Goal: Navigation & Orientation: Find specific page/section

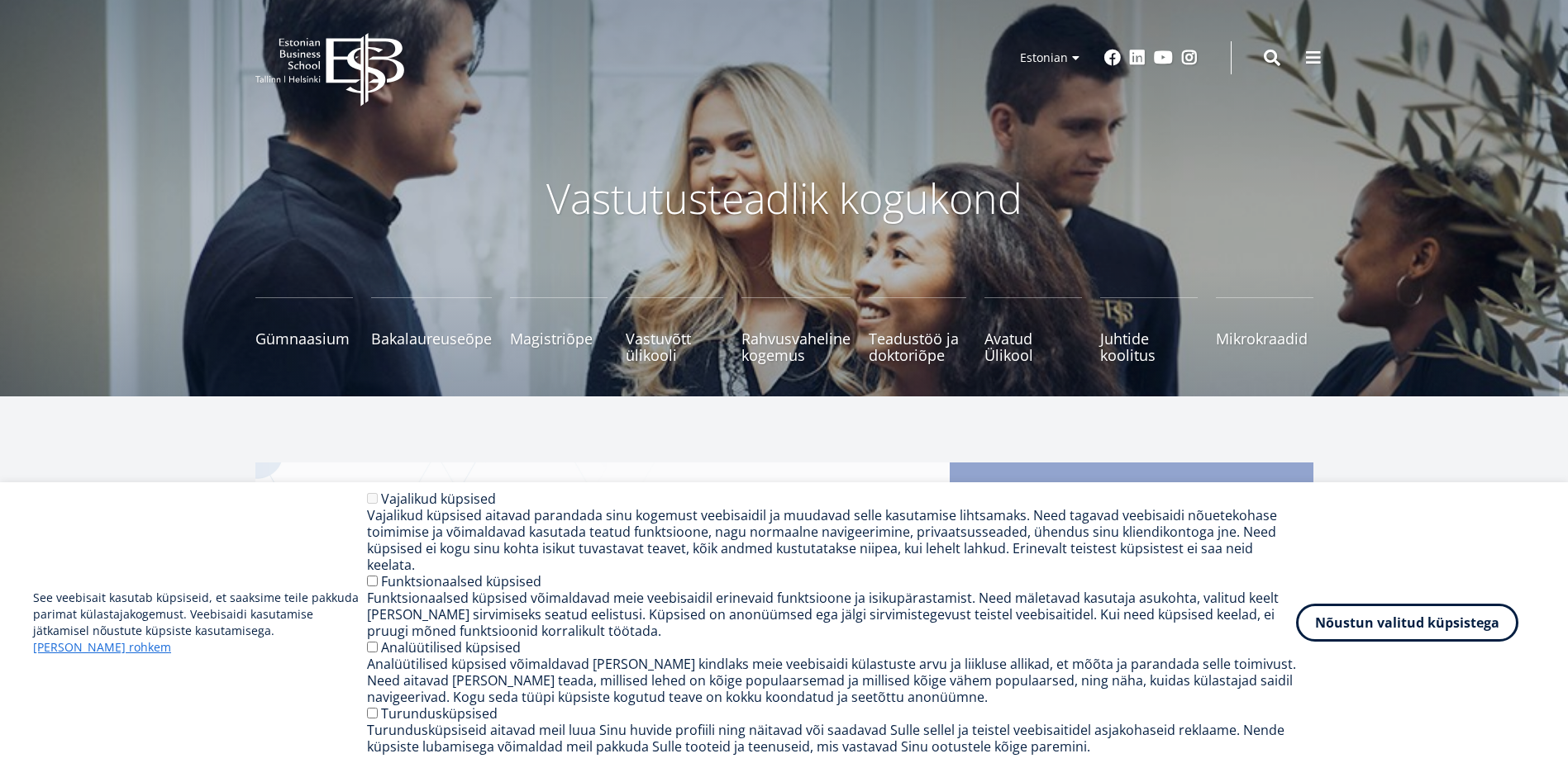
click at [1416, 630] on button "Nõustun valitud küpsistega" at bounding box center [1407, 622] width 222 height 38
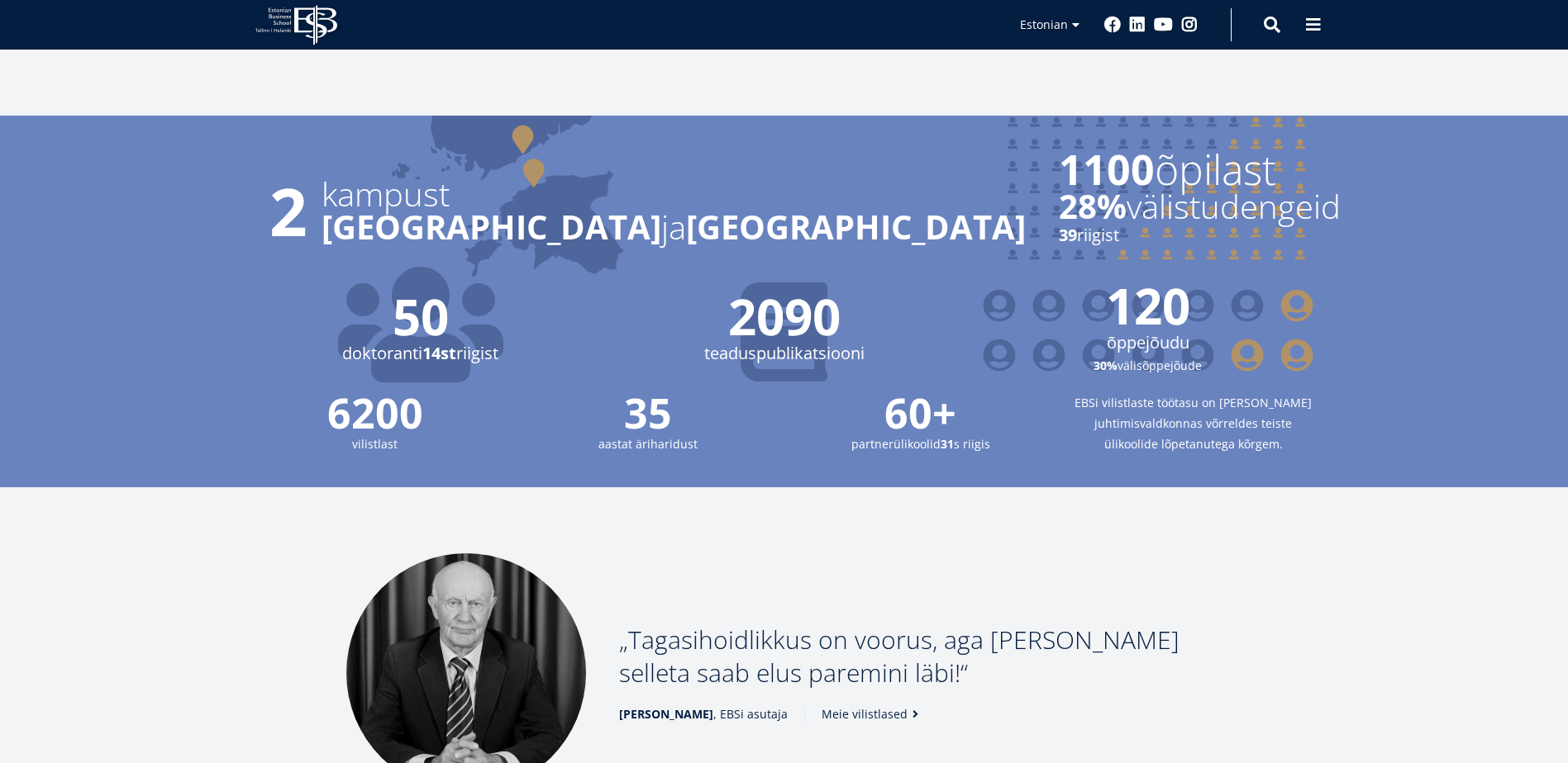
scroll to position [1624, 0]
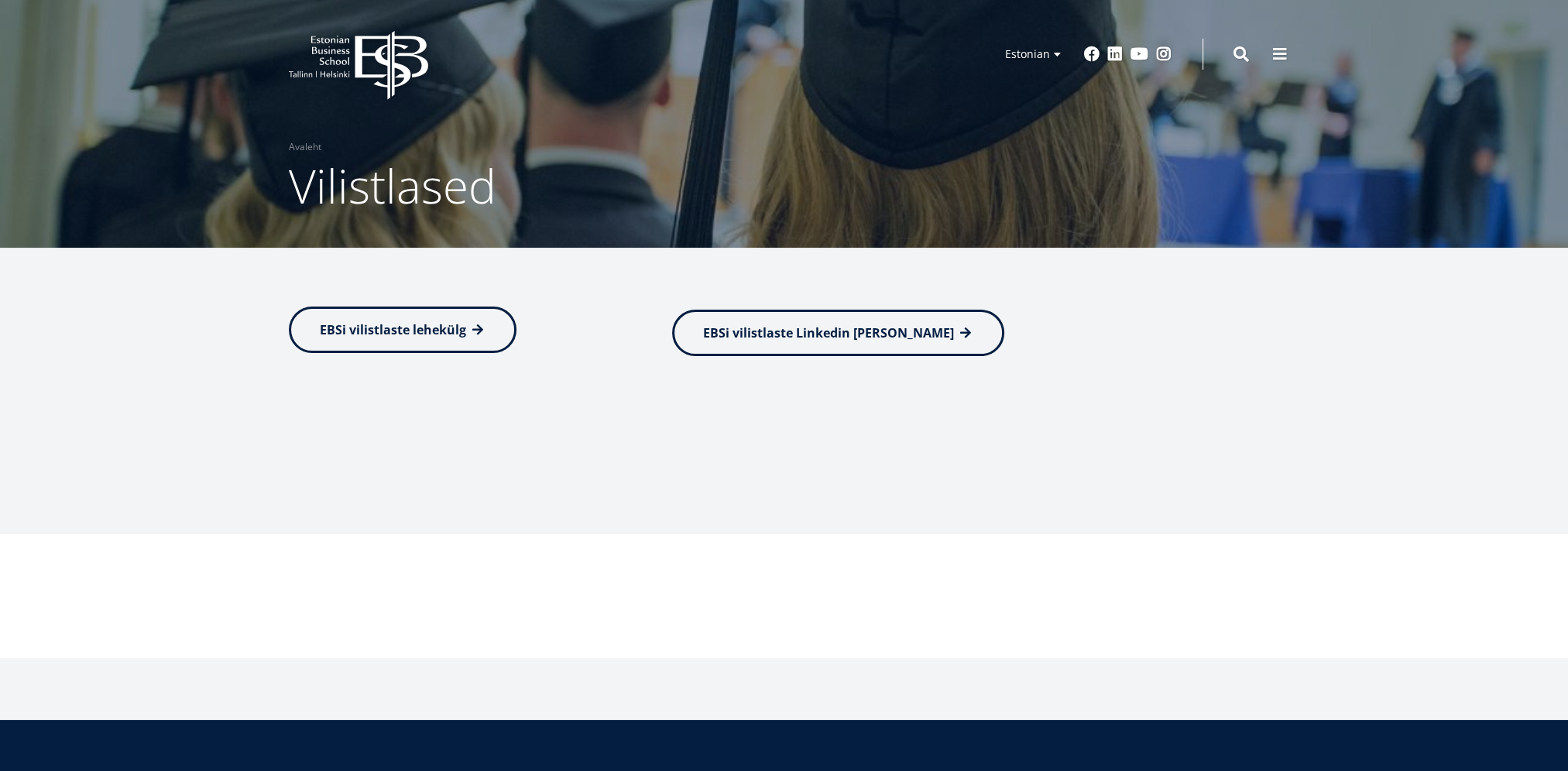
click at [458, 329] on span "EBSi vilistlaste lehekülg" at bounding box center [392, 329] width 147 height 17
